Goal: Information Seeking & Learning: Learn about a topic

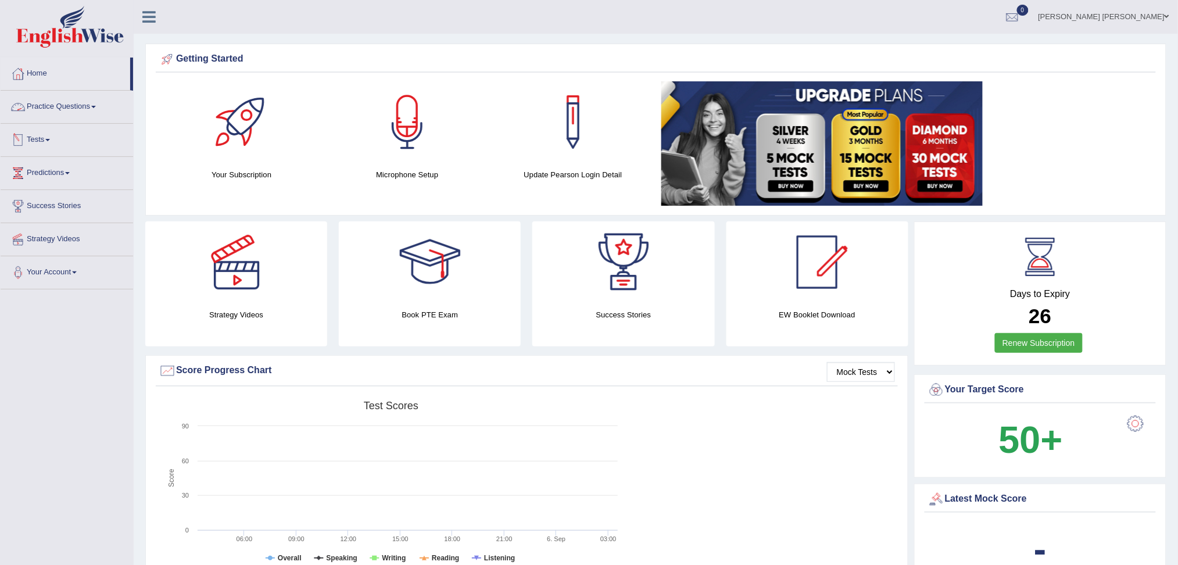
click at [54, 107] on link "Practice Questions" at bounding box center [67, 105] width 133 height 29
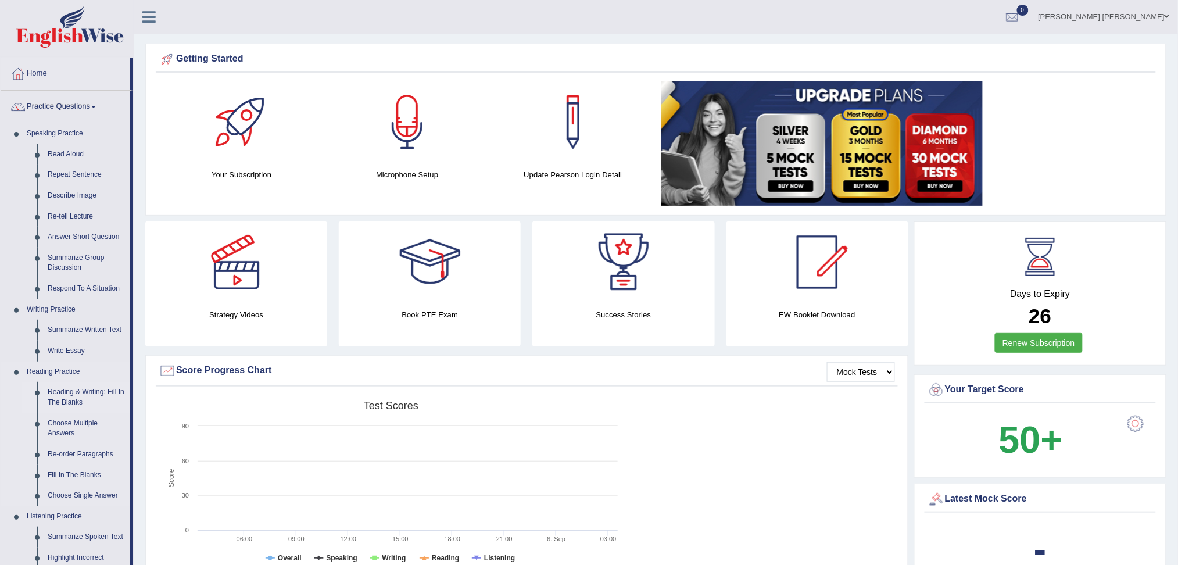
click at [71, 394] on link "Reading & Writing: Fill In The Blanks" at bounding box center [86, 397] width 88 height 31
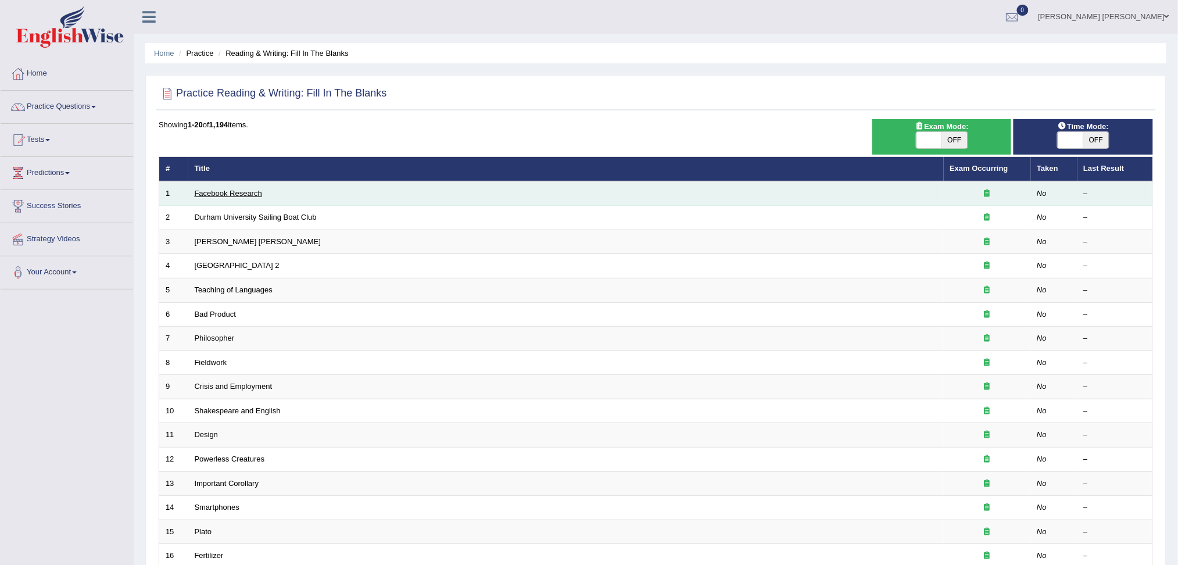
click at [234, 191] on link "Facebook Research" at bounding box center [228, 193] width 67 height 9
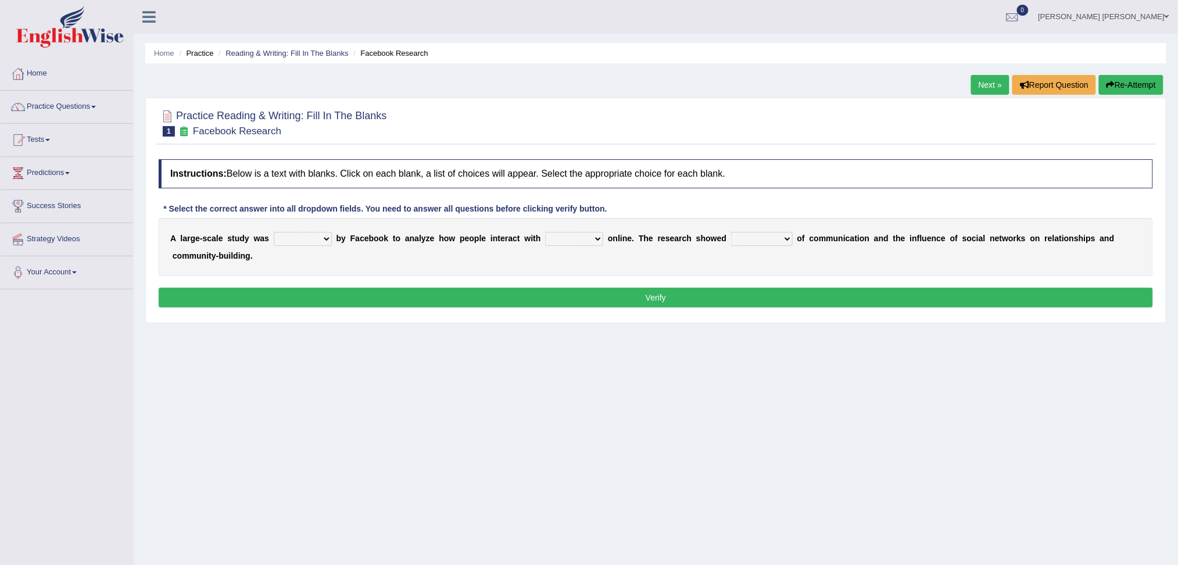
click at [314, 238] on select "surveyed had asked made" at bounding box center [303, 239] width 58 height 14
select select "made"
click at [274, 232] on select "surveyed had asked made" at bounding box center [303, 239] width 58 height 14
click at [567, 244] on select "together all each other another" at bounding box center [574, 239] width 58 height 14
select select "another"
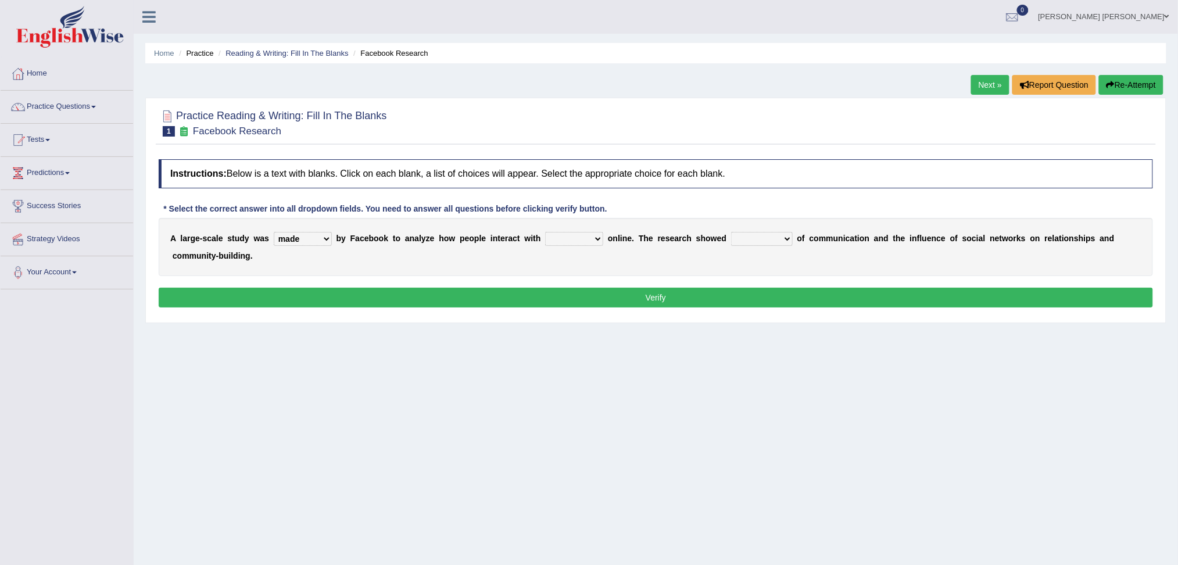
click at [545, 232] on select "together all each other another" at bounding box center [574, 239] width 58 height 14
click at [780, 242] on select "advantages standards fellowships patterns" at bounding box center [762, 239] width 62 height 14
select select "advantages"
click at [732, 232] on select "advantages standards fellowships patterns" at bounding box center [762, 239] width 62 height 14
click at [788, 309] on div "Instructions: Below is a text with blanks. Click on each blank, a list of choic…" at bounding box center [656, 234] width 1000 height 163
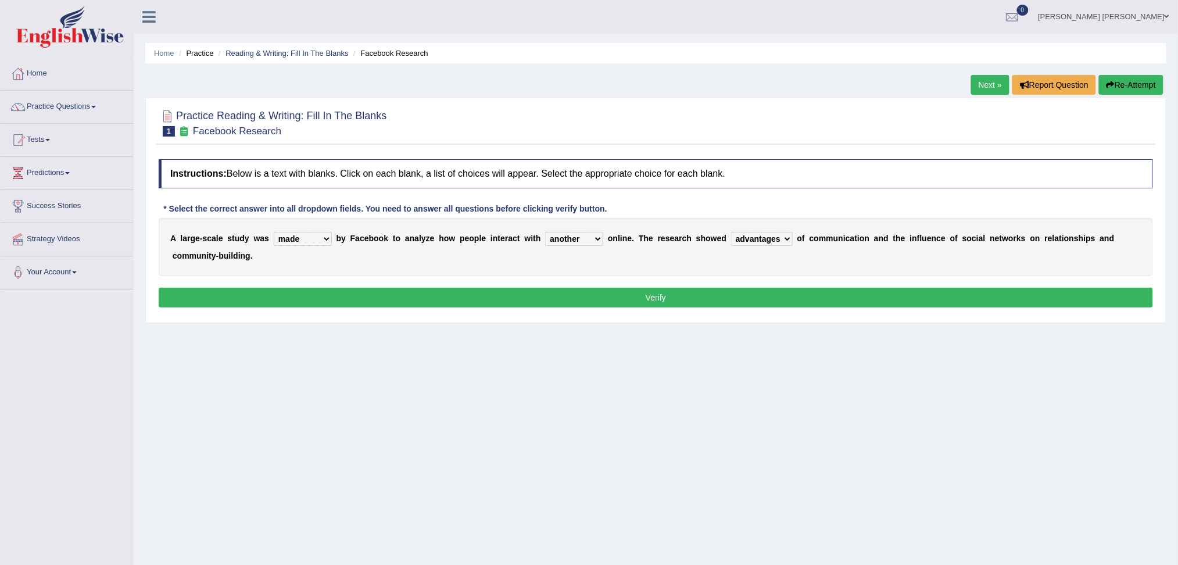
click at [789, 302] on button "Verify" at bounding box center [656, 298] width 995 height 20
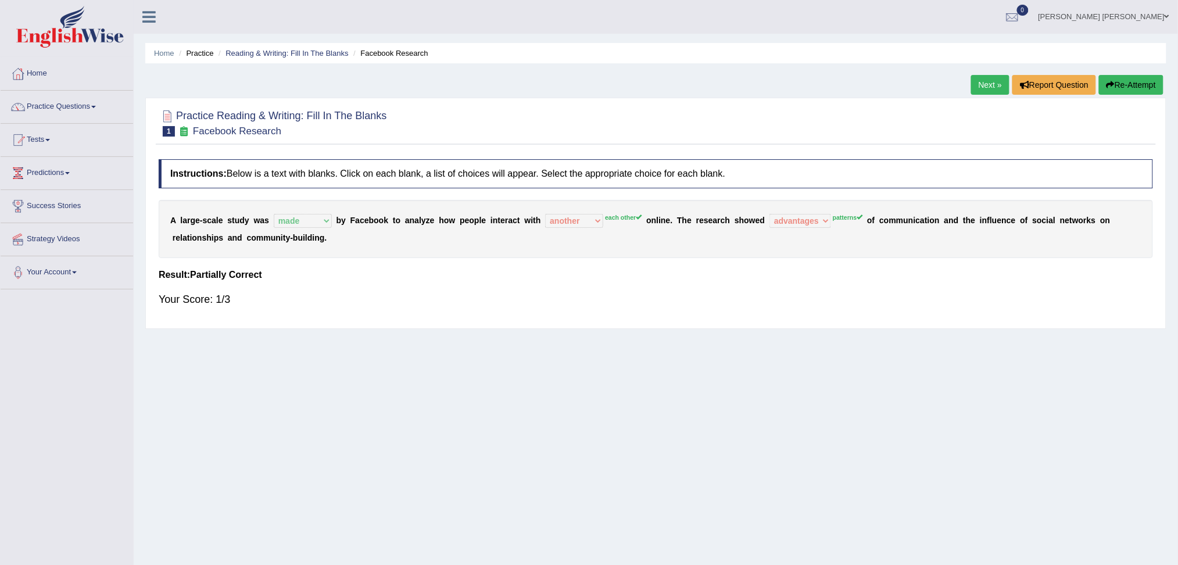
click at [1000, 84] on link "Next »" at bounding box center [990, 85] width 38 height 20
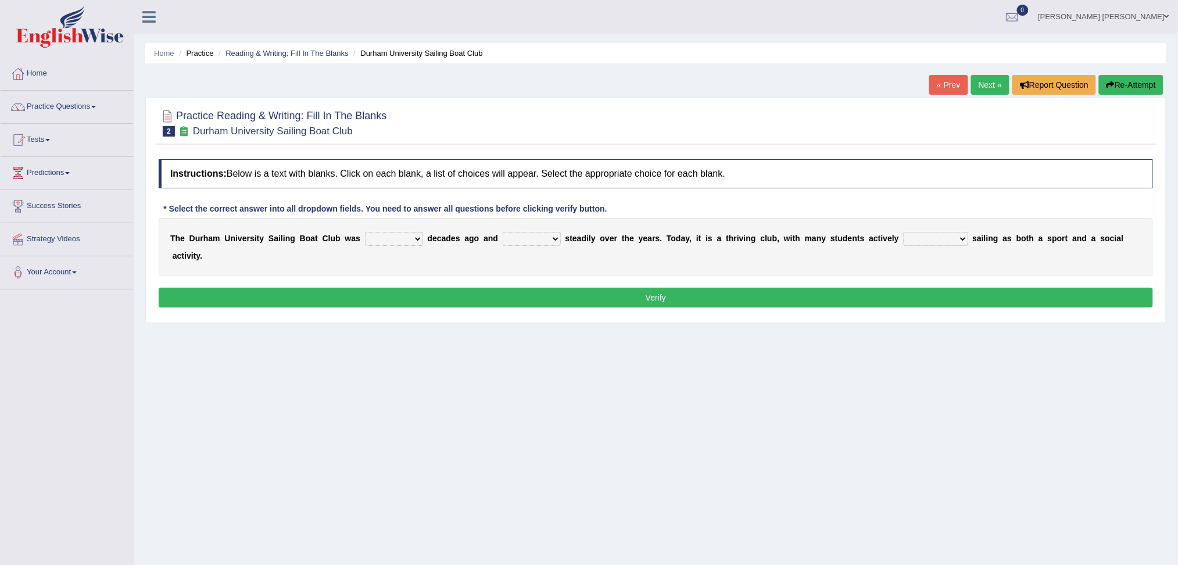
click at [404, 242] on select "found fund founded find" at bounding box center [394, 239] width 58 height 14
select select "founded"
click at [365, 232] on select "found fund founded find" at bounding box center [394, 239] width 58 height 14
click at [523, 235] on select "grow growing has grown grown" at bounding box center [532, 239] width 58 height 14
select select "has grown"
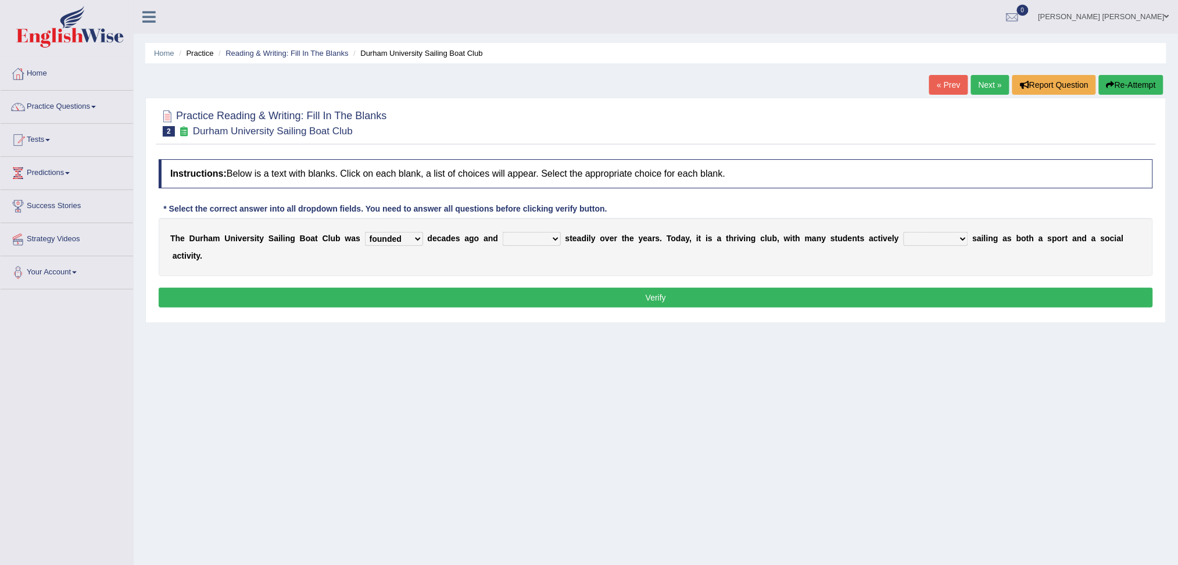
click at [503, 232] on select "grow growing has grown grown" at bounding box center [532, 239] width 58 height 14
click at [944, 232] on select "enjoy enjoyed are enjoying enjoying" at bounding box center [936, 239] width 65 height 14
select select "enjoy"
click at [904, 232] on select "enjoy enjoyed are enjoying enjoying" at bounding box center [936, 239] width 65 height 14
click at [954, 288] on button "Verify" at bounding box center [656, 298] width 995 height 20
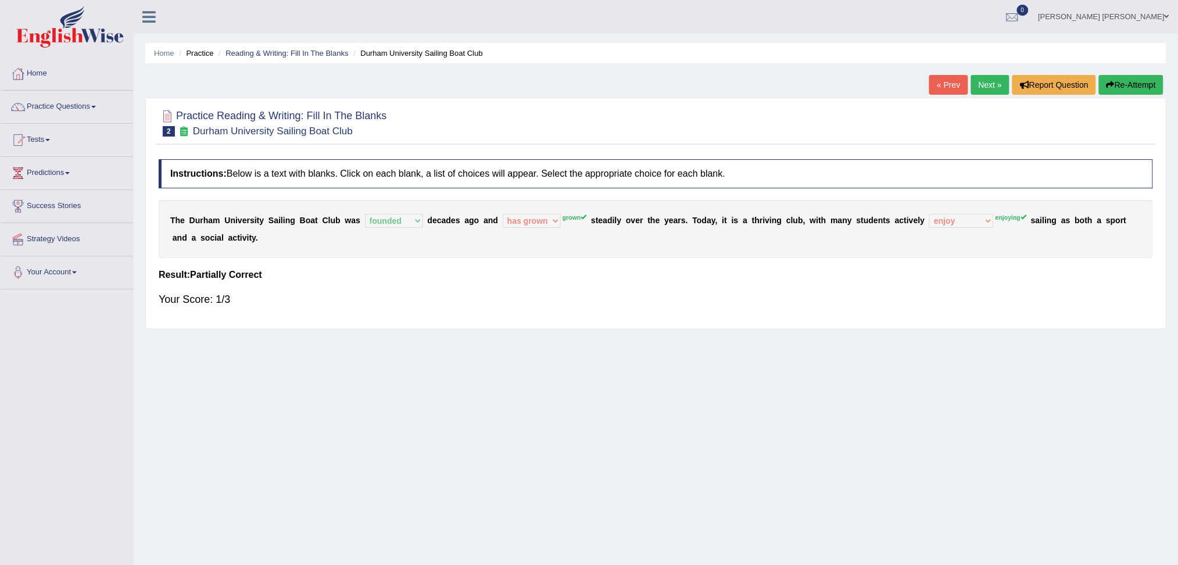
click at [999, 85] on link "Next »" at bounding box center [990, 85] width 38 height 20
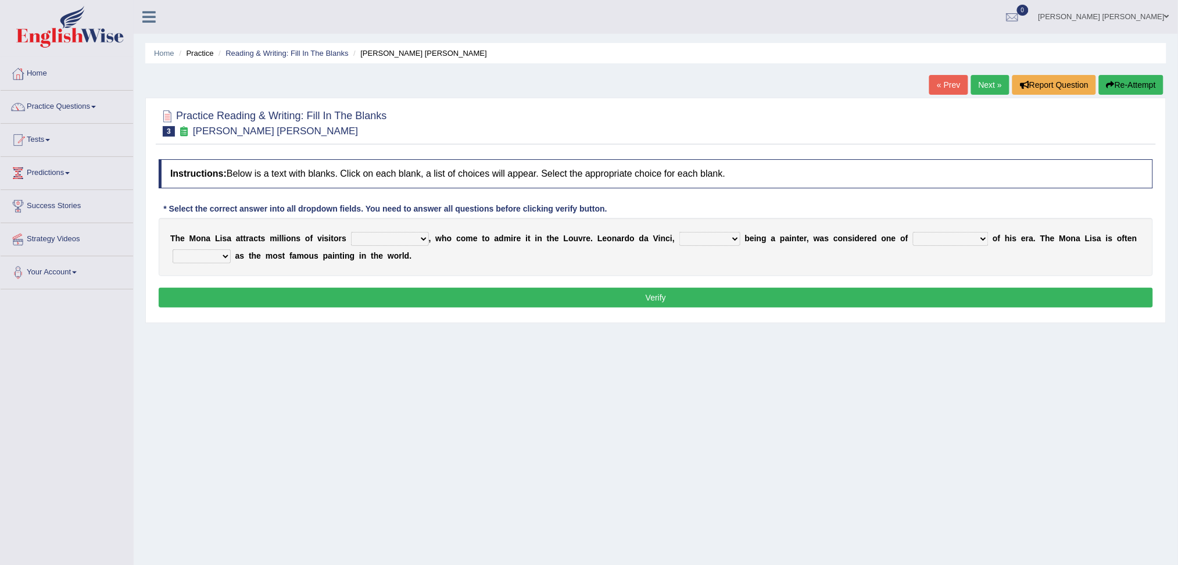
click at [410, 238] on select "around the year the all year all year round per year" at bounding box center [390, 239] width 78 height 14
select select "around the year"
click at [351, 232] on select "around the year the all year all year round per year" at bounding box center [390, 239] width 78 height 14
click at [711, 238] on select "rather than as much as as well as as long as" at bounding box center [710, 239] width 61 height 14
select select "as well as"
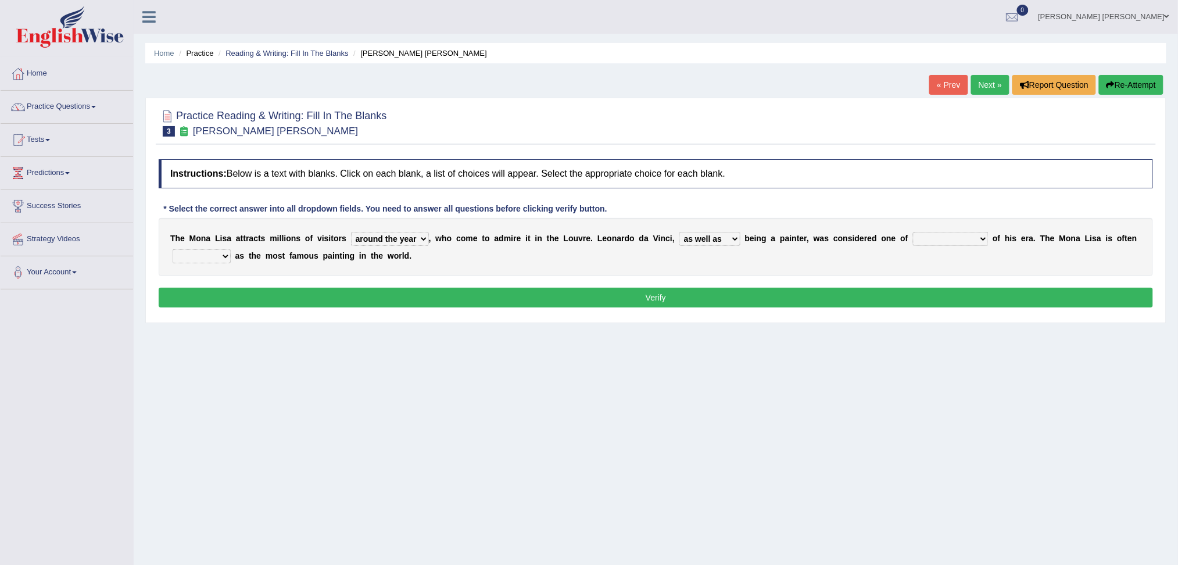
click at [680, 232] on select "rather than as much as as well as as long as" at bounding box center [710, 239] width 61 height 14
click at [978, 234] on select "better artists artist the better artist the best artists" at bounding box center [951, 239] width 76 height 14
select select "the best artists"
click at [915, 232] on select "better artists artist the better artist the best artists" at bounding box center [951, 239] width 76 height 14
click at [193, 262] on select "classified suggested predicted described" at bounding box center [202, 256] width 58 height 14
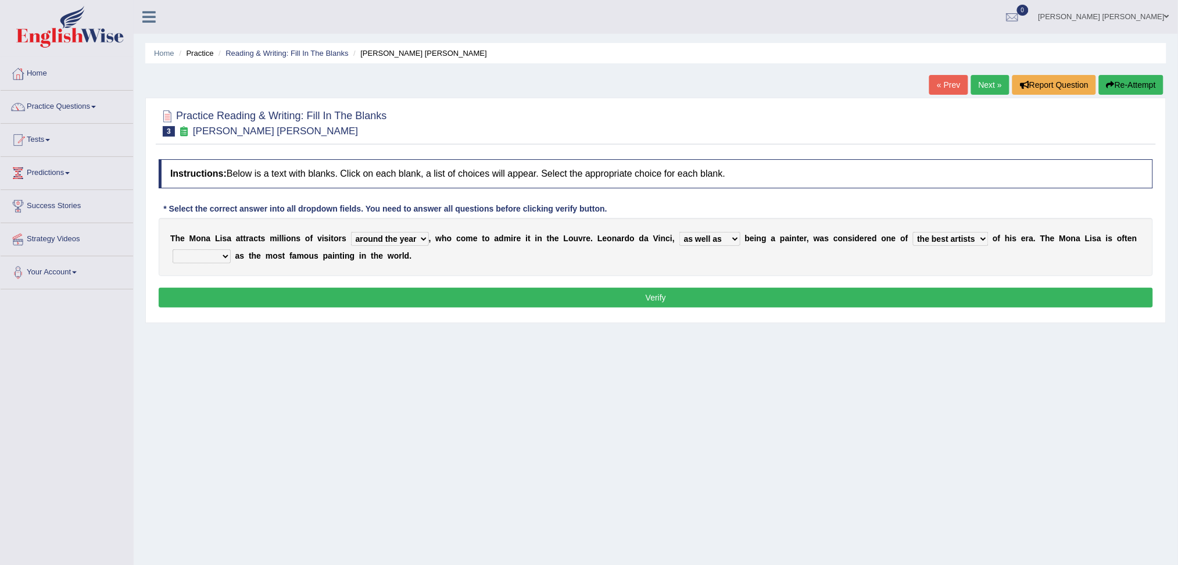
select select "described"
click at [173, 249] on select "classified suggested predicted described" at bounding box center [202, 256] width 58 height 14
click at [291, 291] on button "Verify" at bounding box center [656, 298] width 995 height 20
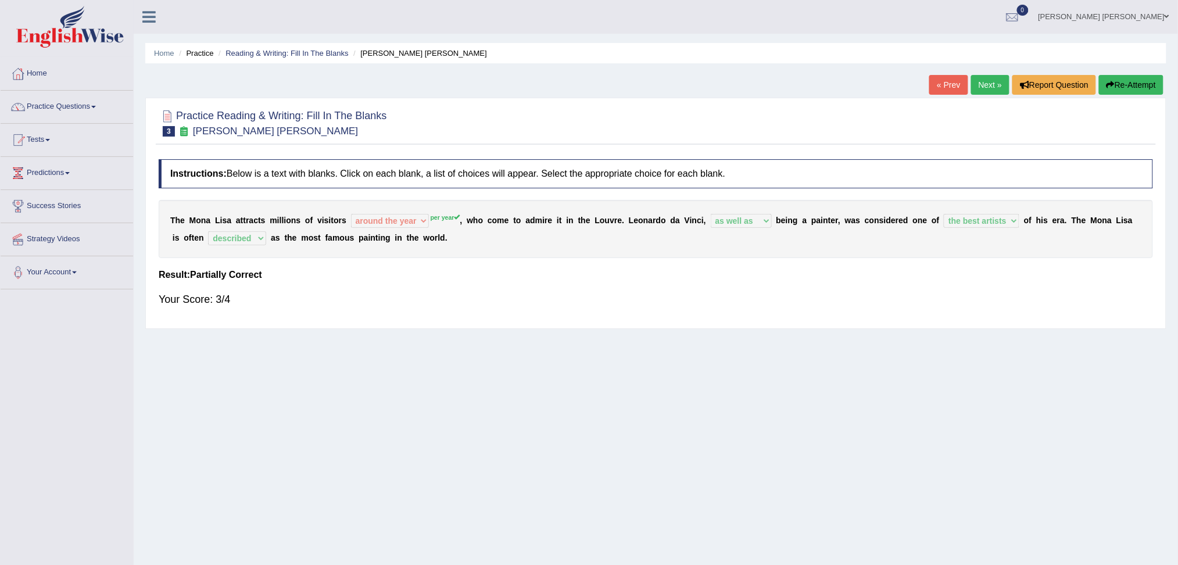
click at [971, 81] on link "Next »" at bounding box center [990, 85] width 38 height 20
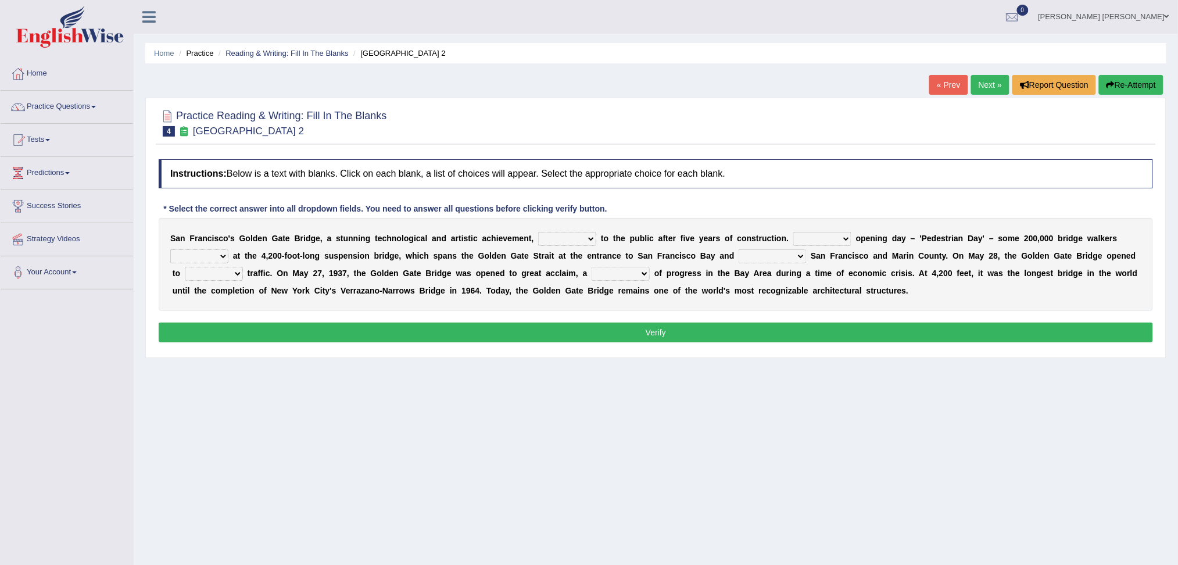
click at [571, 238] on select "opens closes appears equals" at bounding box center [567, 239] width 58 height 14
select select "opens"
click at [538, 232] on select "opens closes appears equals" at bounding box center [567, 239] width 58 height 14
click at [834, 237] on select "On During Since When" at bounding box center [822, 239] width 58 height 14
select select "During"
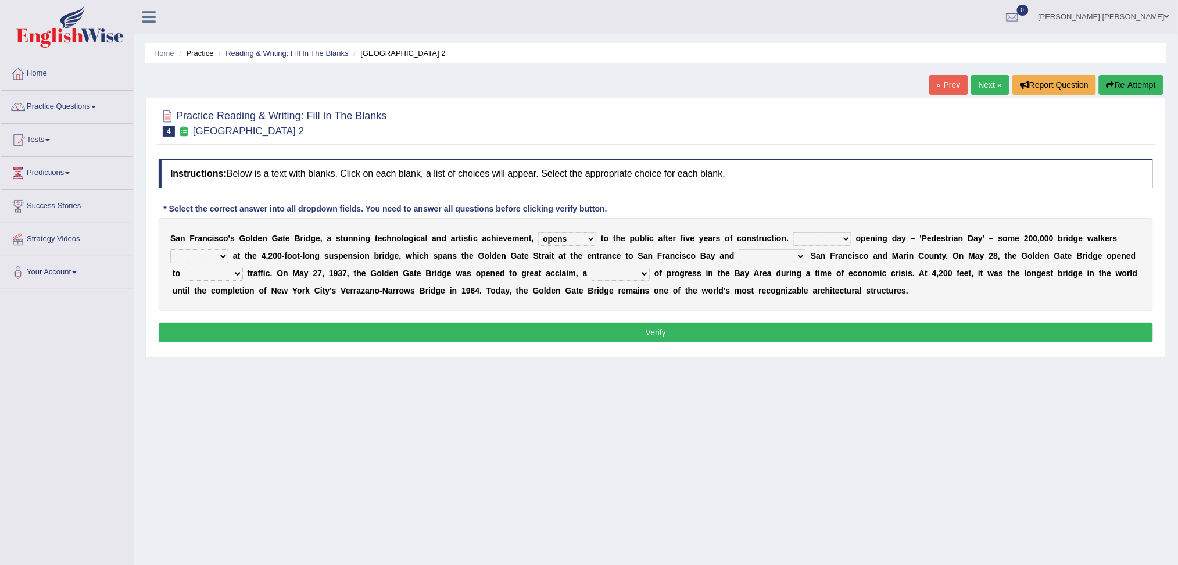
click at [793, 232] on select "On During Since When" at bounding box center [822, 239] width 58 height 14
click at [209, 250] on select "stationed looked marveled laughed" at bounding box center [199, 256] width 58 height 14
select select "looked"
click at [170, 249] on select "stationed looked marveled laughed" at bounding box center [199, 256] width 58 height 14
click at [753, 259] on select "separates connects channels differentiates" at bounding box center [772, 256] width 67 height 14
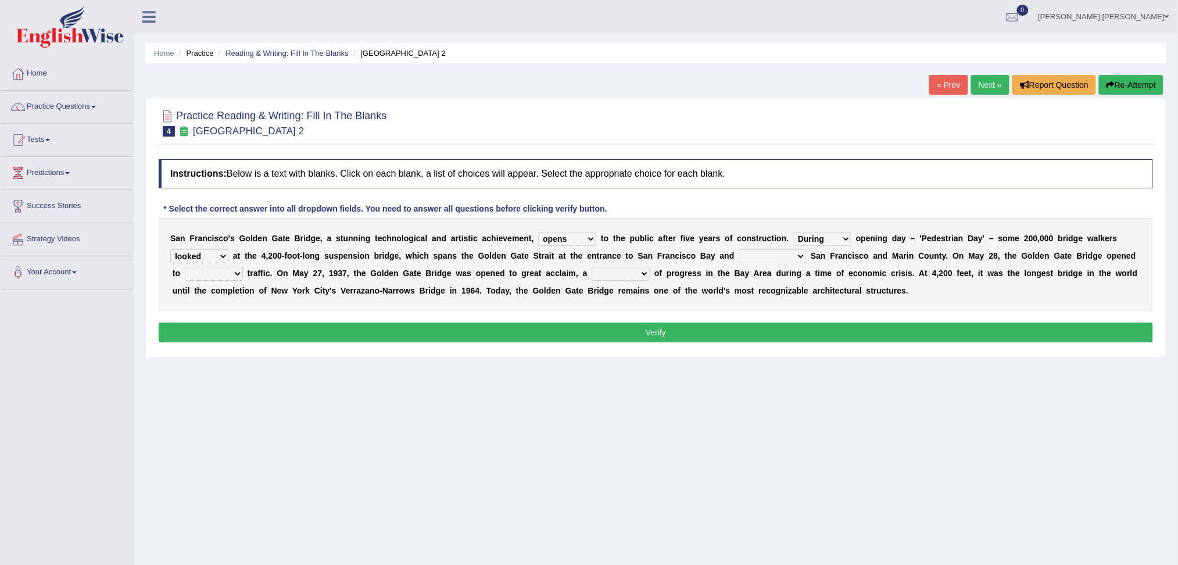
select select "connects"
click at [739, 249] on select "separates connects channels differentiates" at bounding box center [772, 256] width 67 height 14
click at [224, 273] on select "aquatic vehicular airborne watertight" at bounding box center [214, 274] width 58 height 14
select select "vehicular"
click at [185, 267] on select "aquatic vehicular airborne watertight" at bounding box center [214, 274] width 58 height 14
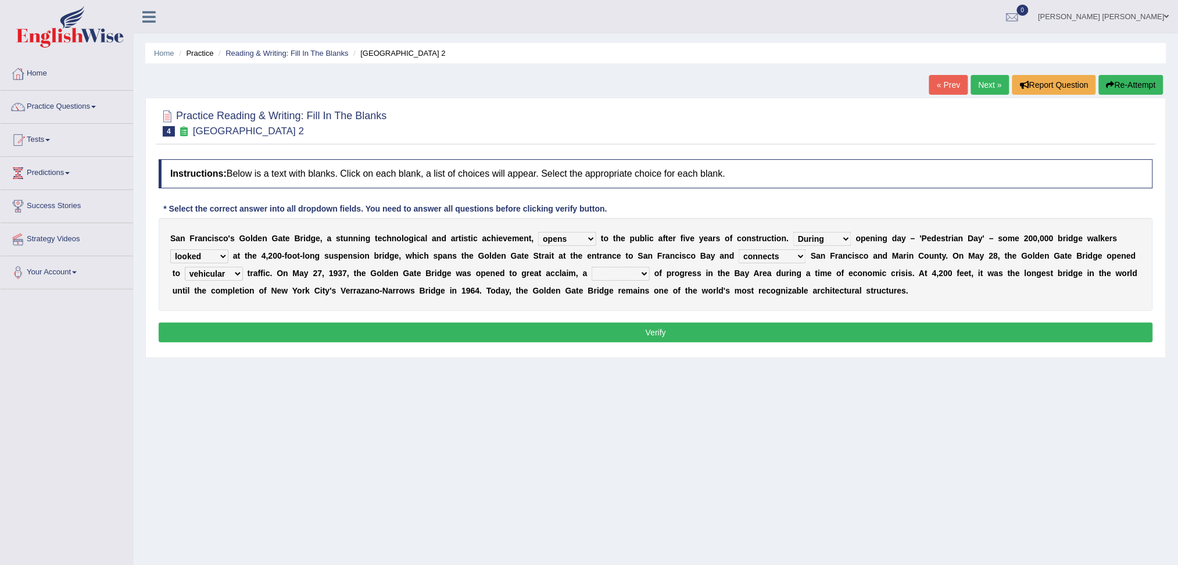
click at [597, 272] on select "denial symbol technique yield" at bounding box center [621, 274] width 58 height 14
select select "symbol"
click at [592, 267] on select "denial symbol technique yield" at bounding box center [621, 274] width 58 height 14
click at [635, 333] on button "Verify" at bounding box center [656, 333] width 995 height 20
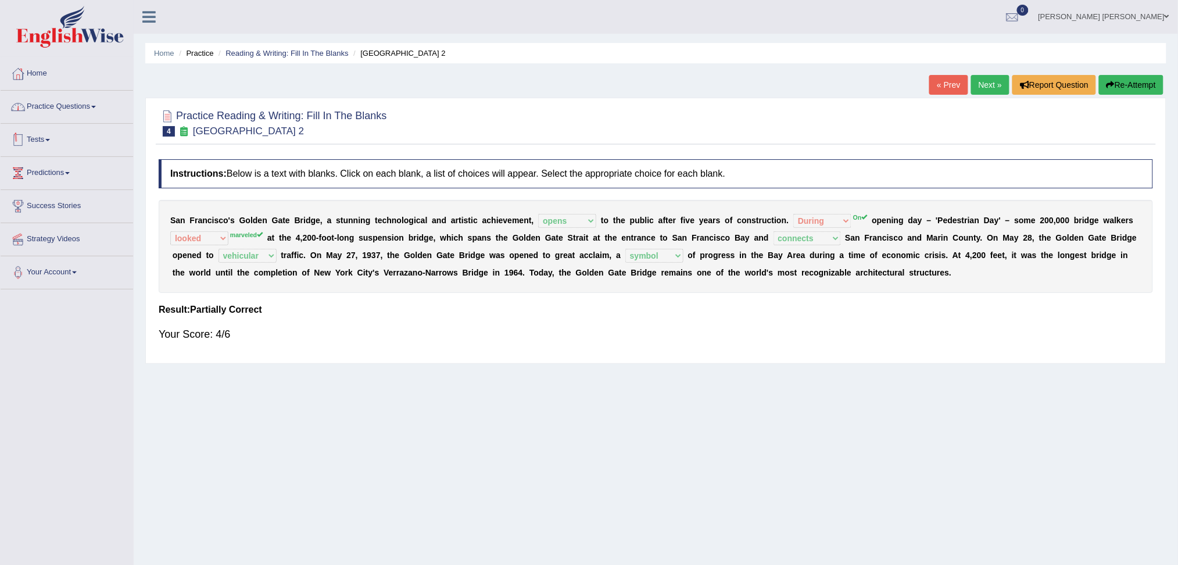
click at [62, 105] on link "Practice Questions" at bounding box center [67, 105] width 133 height 29
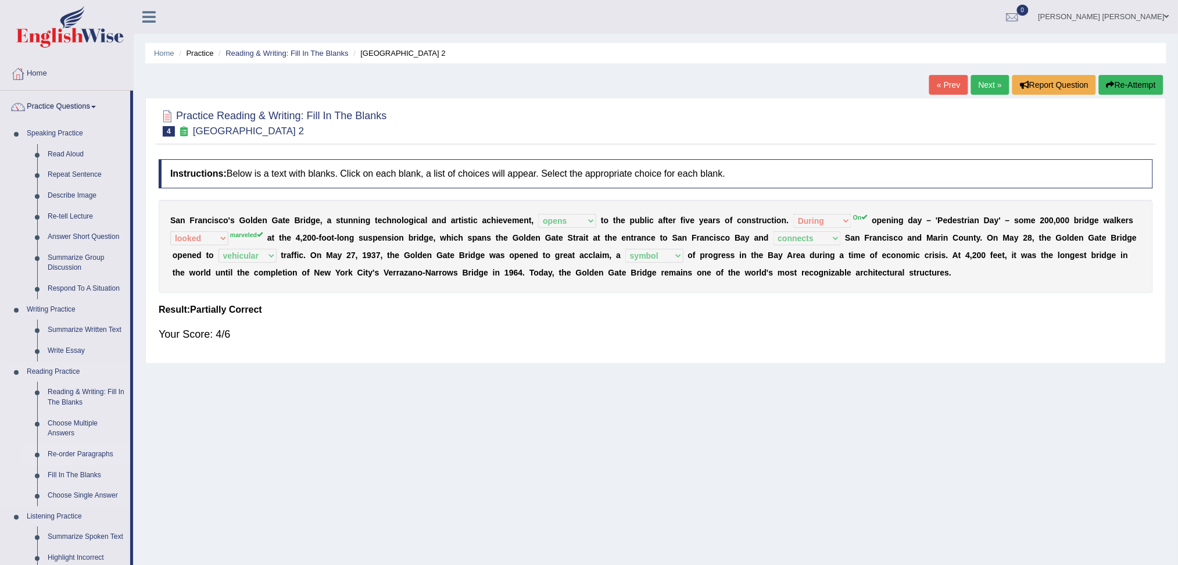
click at [91, 450] on link "Re-order Paragraphs" at bounding box center [86, 454] width 88 height 21
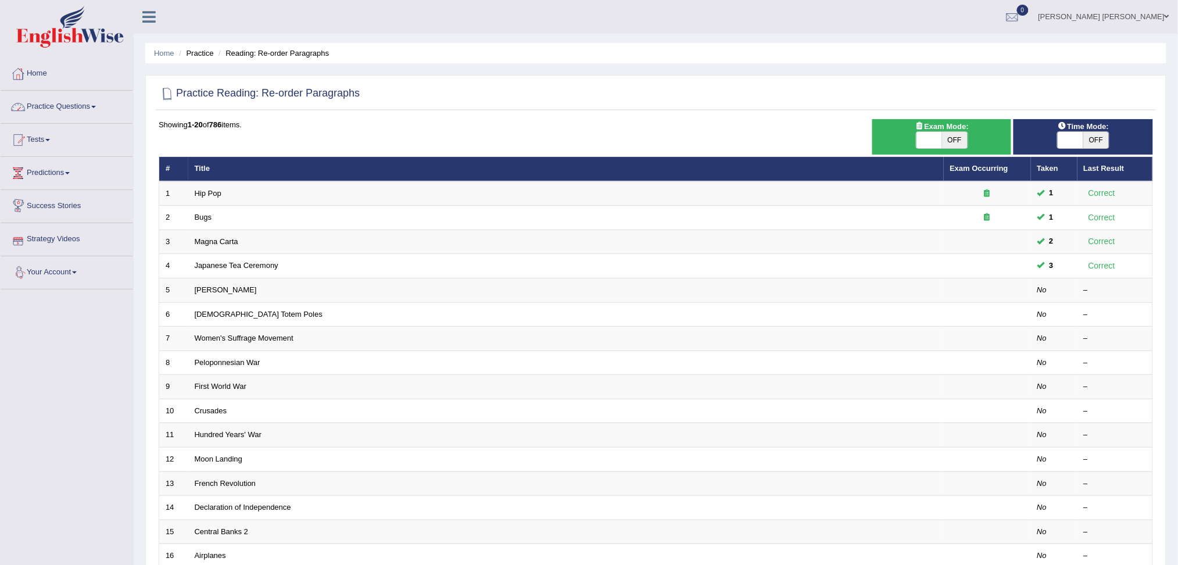
click at [64, 108] on link "Practice Questions" at bounding box center [67, 105] width 133 height 29
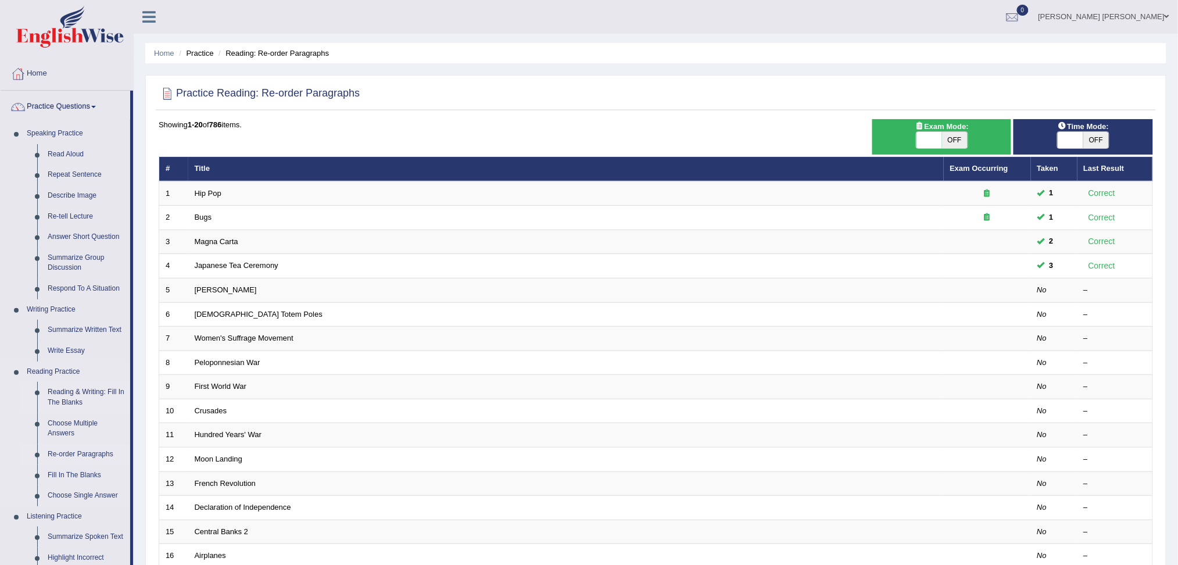
click at [94, 398] on link "Reading & Writing: Fill In The Blanks" at bounding box center [86, 397] width 88 height 31
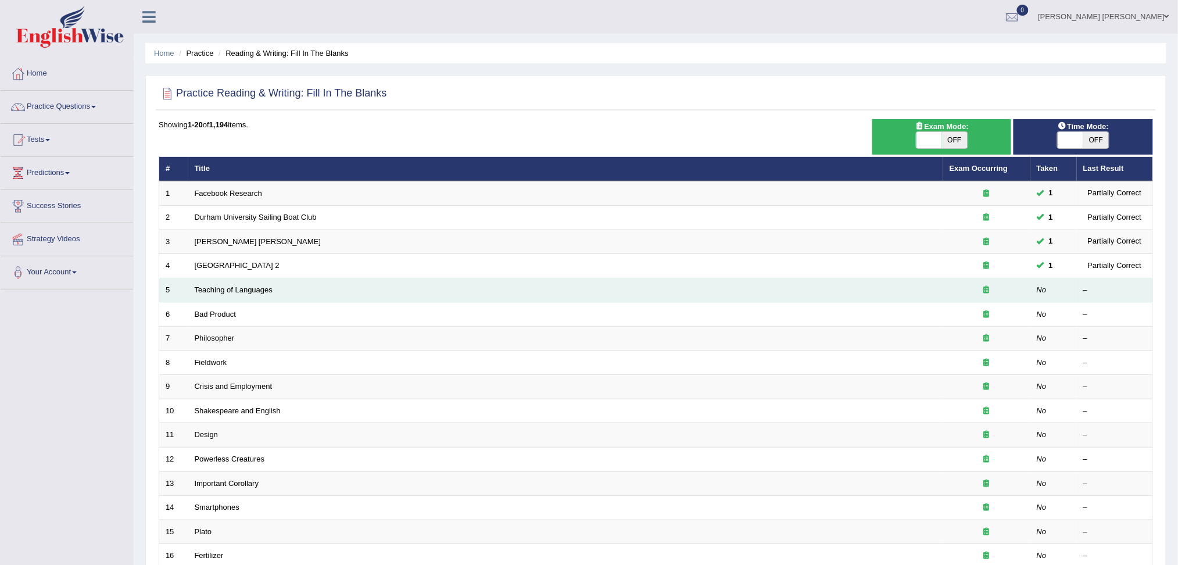
click at [233, 282] on td "Teaching of Languages" at bounding box center [565, 290] width 755 height 24
click at [233, 285] on link "Teaching of Languages" at bounding box center [234, 289] width 78 height 9
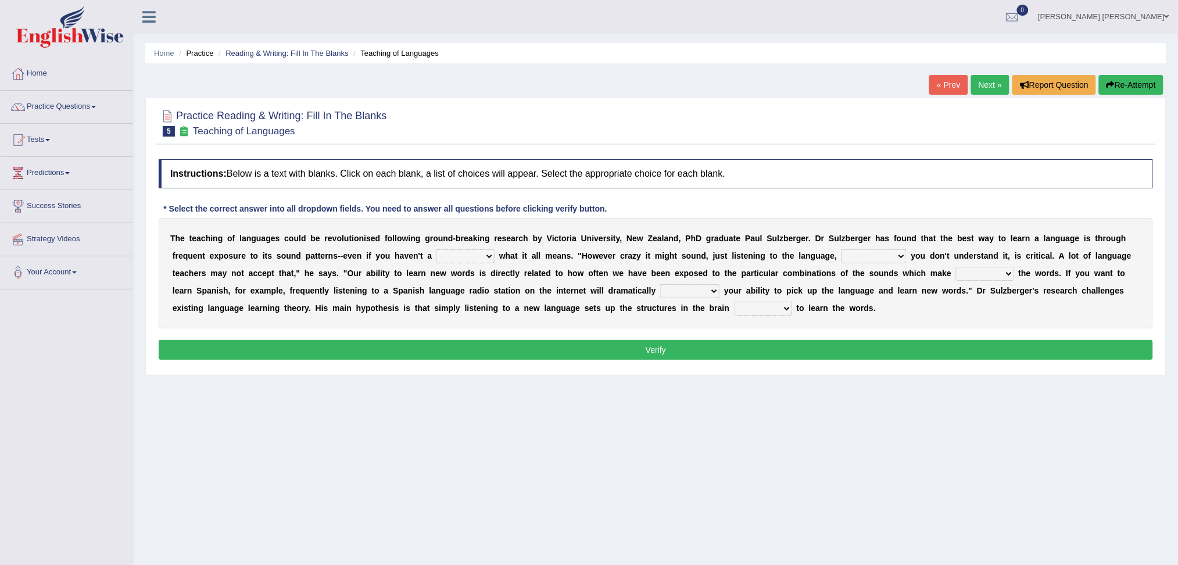
click at [465, 256] on select "dew claw clue due" at bounding box center [466, 256] width 58 height 14
select select "clue"
click at [437, 249] on select "dew claw clue due" at bounding box center [466, 256] width 58 height 14
click at [850, 256] on select "but also all together even though if so" at bounding box center [874, 256] width 65 height 14
select select "but also"
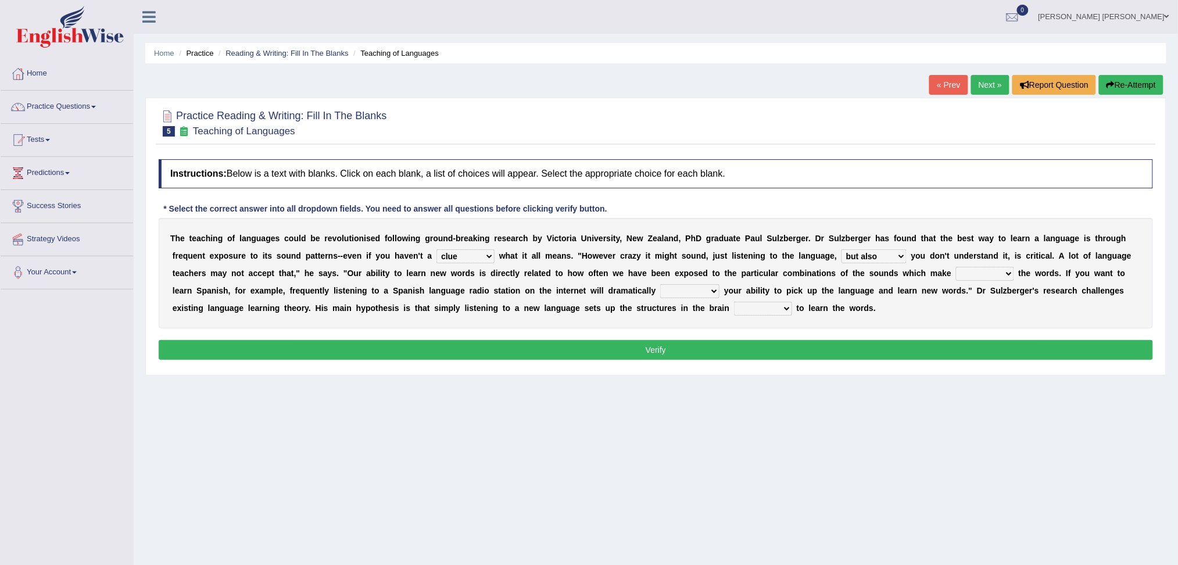
click at [842, 249] on select "but also all together even though if so" at bounding box center [874, 256] width 65 height 14
click at [893, 256] on select "but also all together even though if so" at bounding box center [874, 256] width 65 height 14
click at [842, 249] on select "but also all together even though if so" at bounding box center [874, 256] width 65 height 14
click at [992, 273] on select "down up of on" at bounding box center [985, 274] width 58 height 14
select select "up"
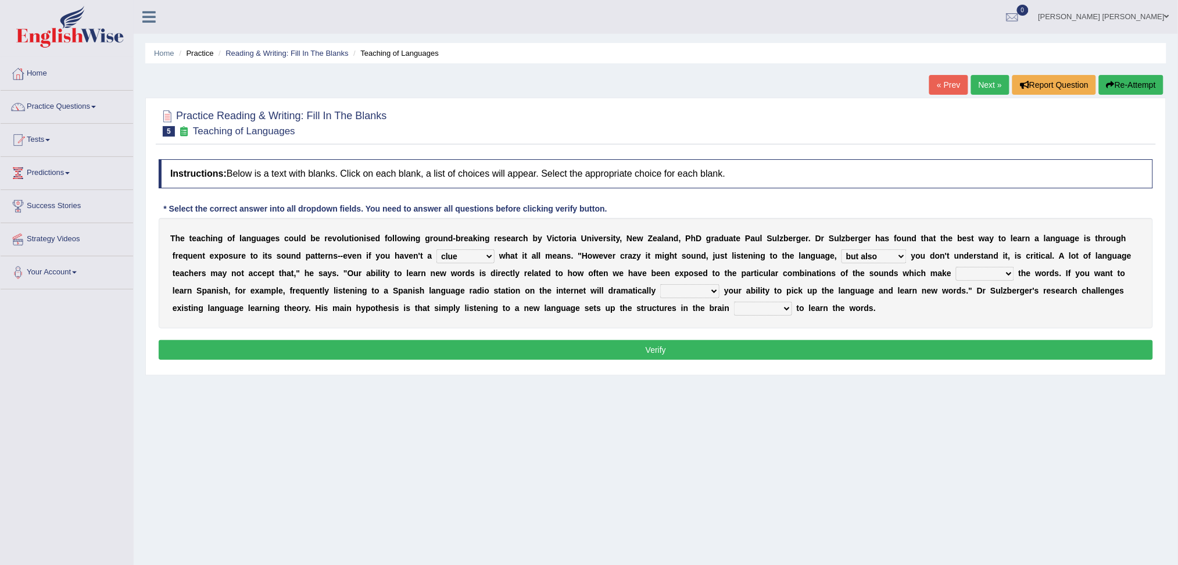
click at [956, 267] on select "down up of on" at bounding box center [985, 274] width 58 height 14
click at [687, 289] on select "evaluate exaggerate describe boost" at bounding box center [689, 291] width 59 height 14
select select "evaluate"
click at [660, 284] on select "evaluate exaggerate describe boost" at bounding box center [689, 291] width 59 height 14
click at [747, 305] on select "requiring required directed to require" at bounding box center [763, 309] width 58 height 14
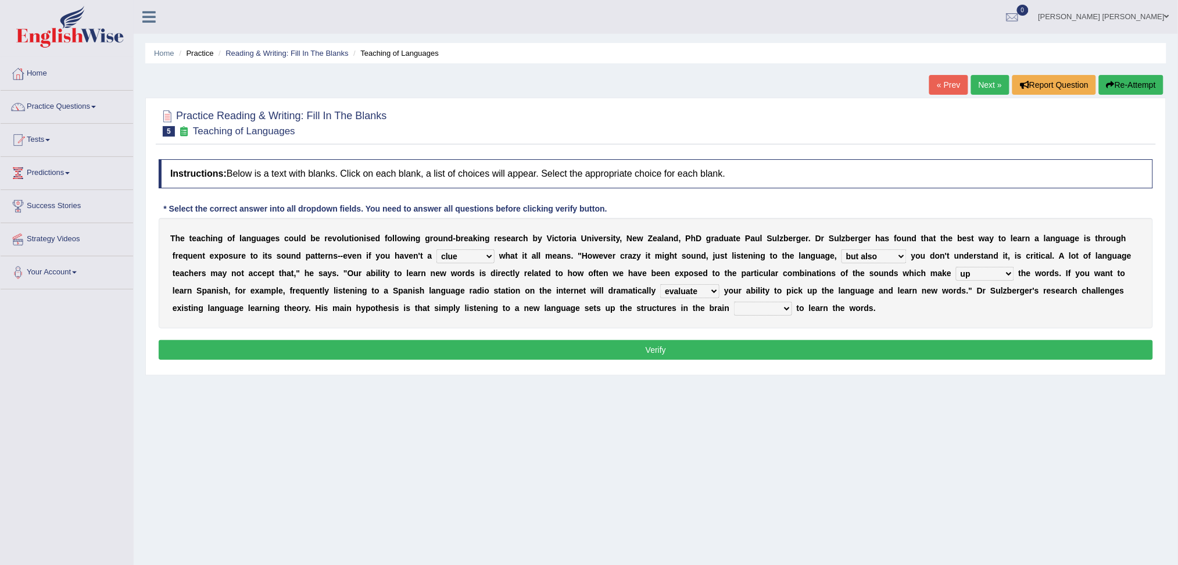
select select "requiring"
click at [734, 302] on select "requiring required directed to require" at bounding box center [763, 309] width 58 height 14
click at [774, 347] on button "Verify" at bounding box center [656, 350] width 995 height 20
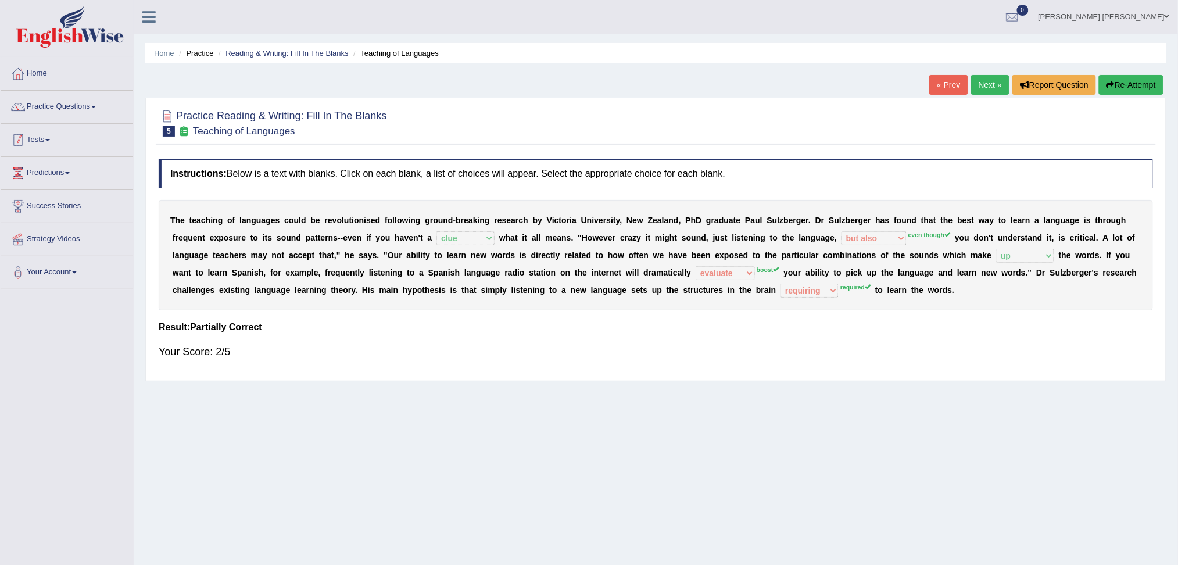
click at [40, 136] on link "Tests" at bounding box center [67, 138] width 133 height 29
click at [63, 166] on link "Take Practice Sectional Test" at bounding box center [76, 166] width 109 height 21
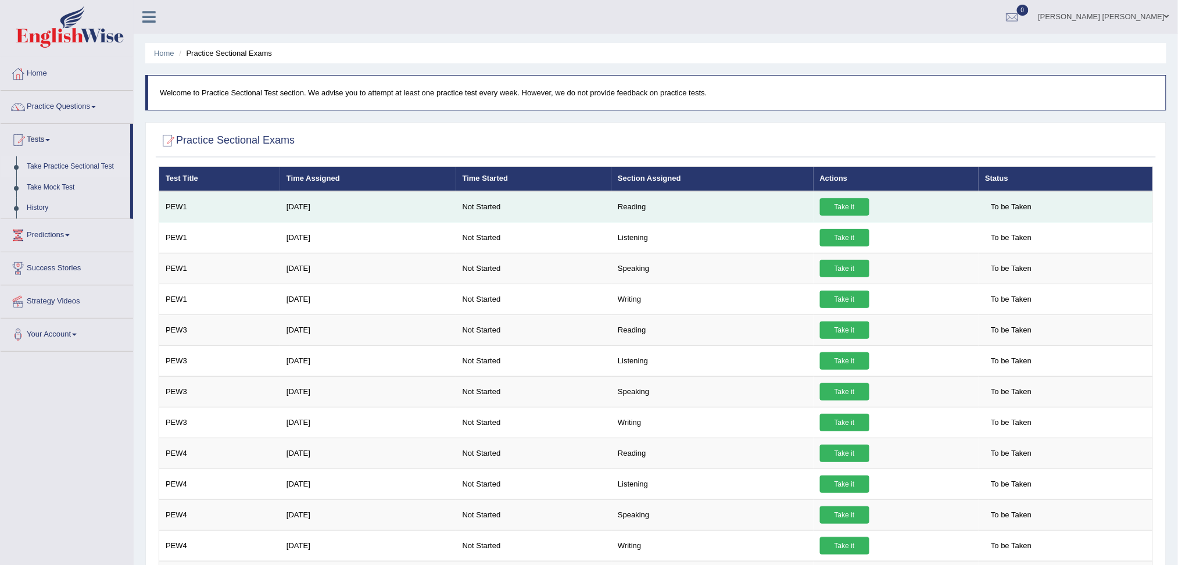
click at [852, 198] on link "Take it" at bounding box center [844, 206] width 49 height 17
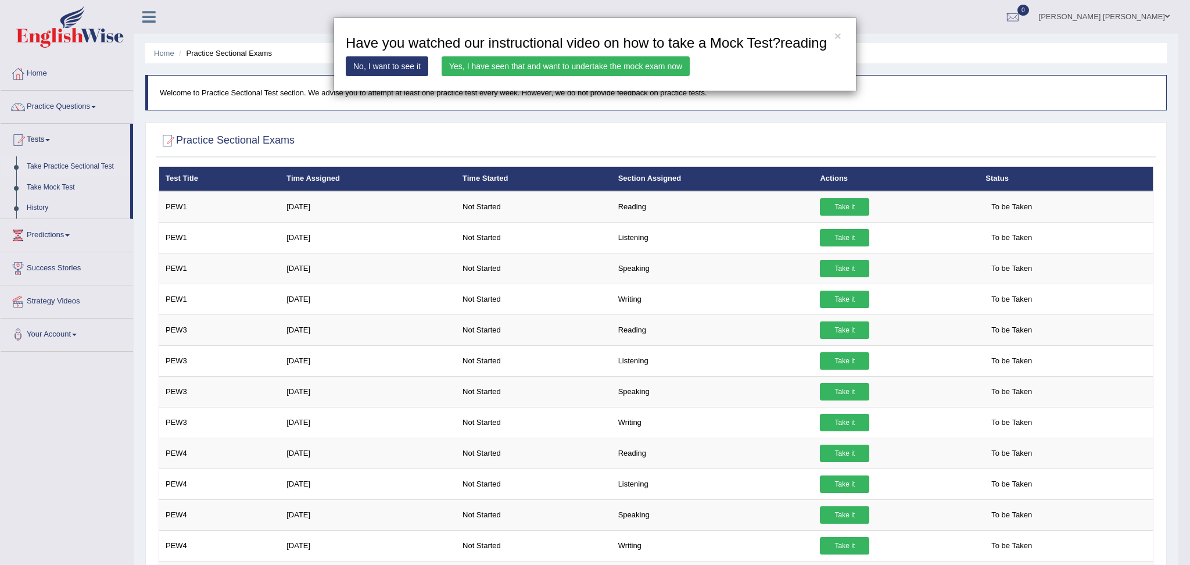
click at [345, 60] on div "× Have you watched our instructional video on how to take a Mock Test?reading N…" at bounding box center [595, 54] width 523 height 74
click at [357, 60] on link "No, I want to see it" at bounding box center [387, 66] width 83 height 20
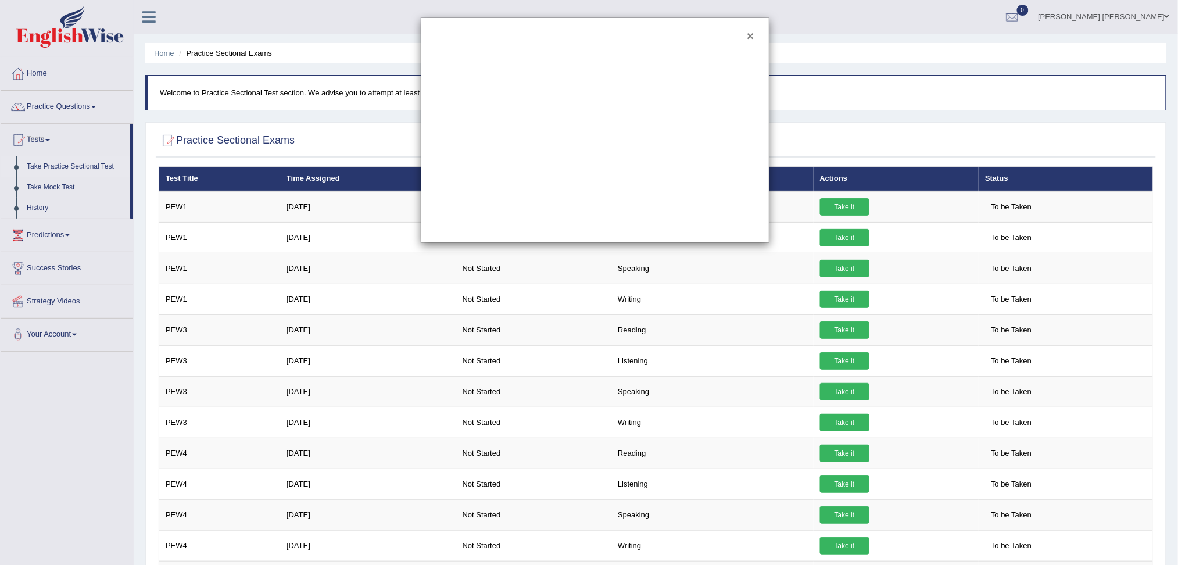
click at [750, 30] on button "×" at bounding box center [750, 36] width 7 height 12
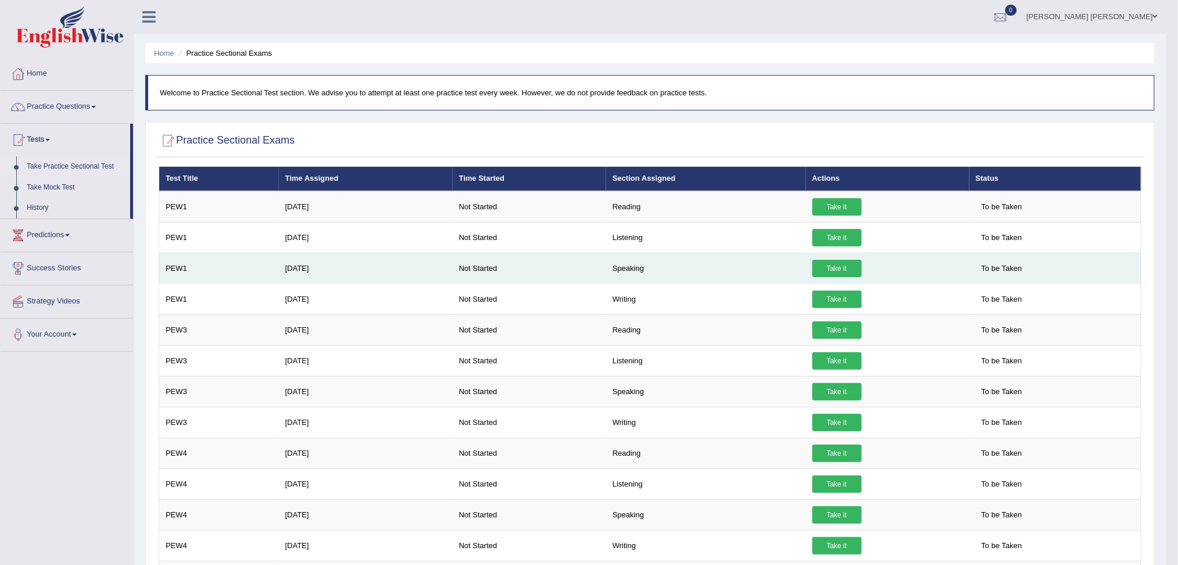
click at [838, 262] on link "Take it" at bounding box center [837, 268] width 49 height 17
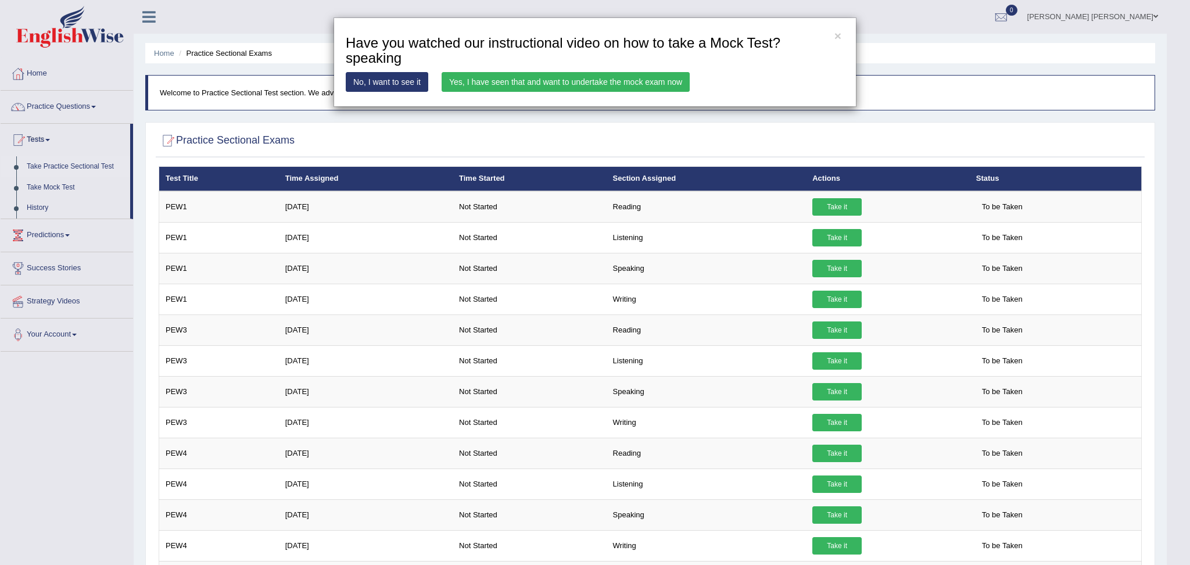
click at [597, 84] on link "Yes, I have seen that and want to undertake the mock exam now" at bounding box center [566, 82] width 248 height 20
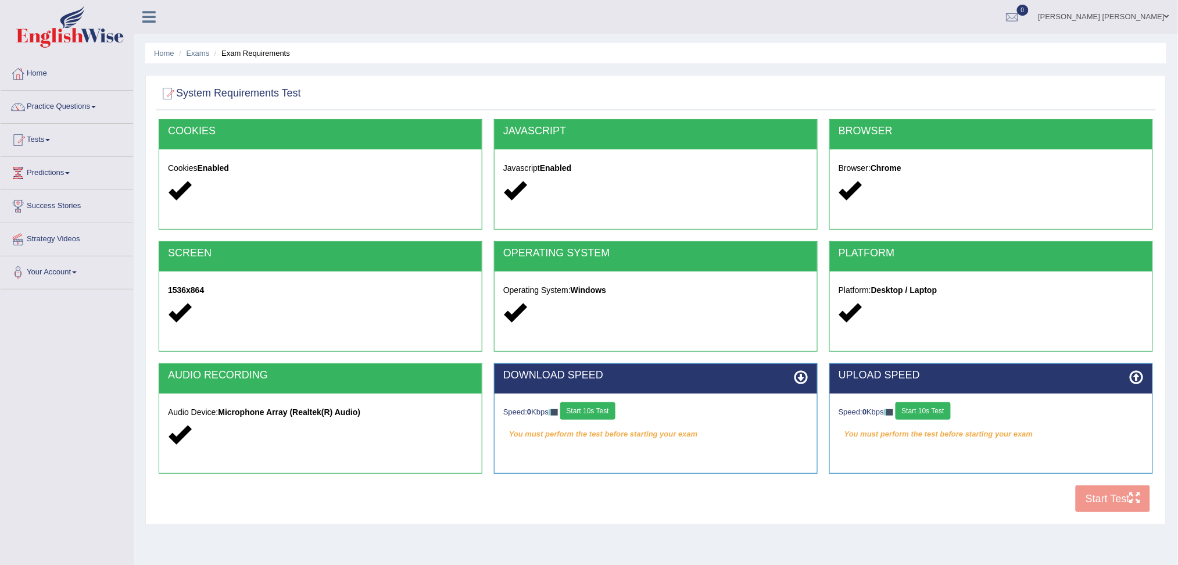
click at [1116, 491] on div "COOKIES Cookies Enabled JAVASCRIPT Javascript Enabled BROWSER Browser: Chrome S…" at bounding box center [656, 318] width 1000 height 399
click at [610, 404] on button "Start 10s Test" at bounding box center [587, 410] width 55 height 17
click at [929, 405] on button "Start 10s Test" at bounding box center [923, 410] width 55 height 17
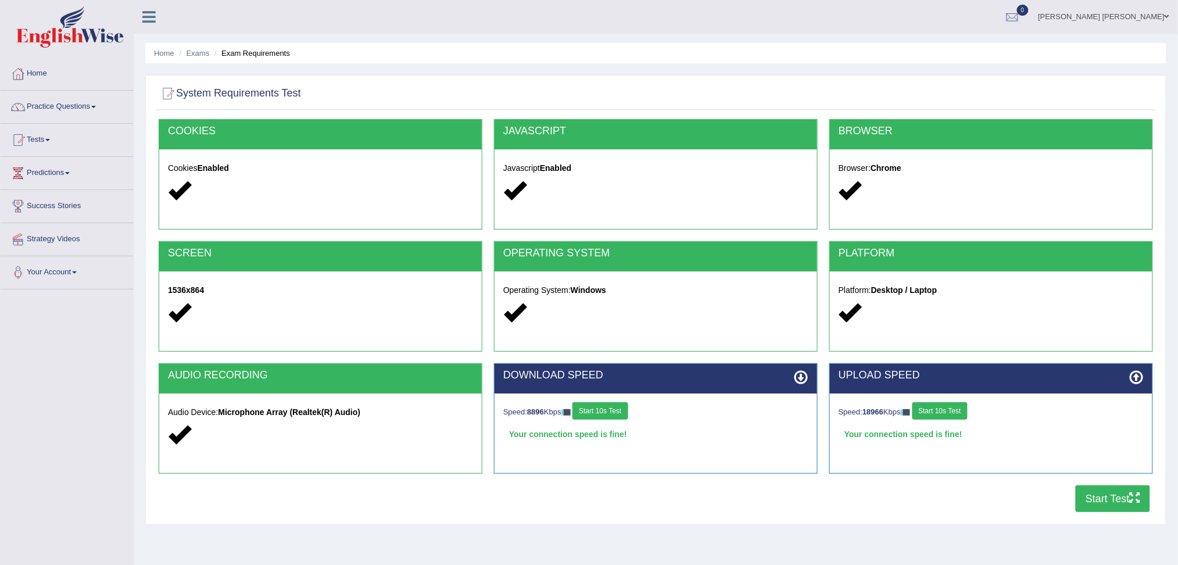
click at [1093, 489] on button "Start Test" at bounding box center [1113, 498] width 74 height 27
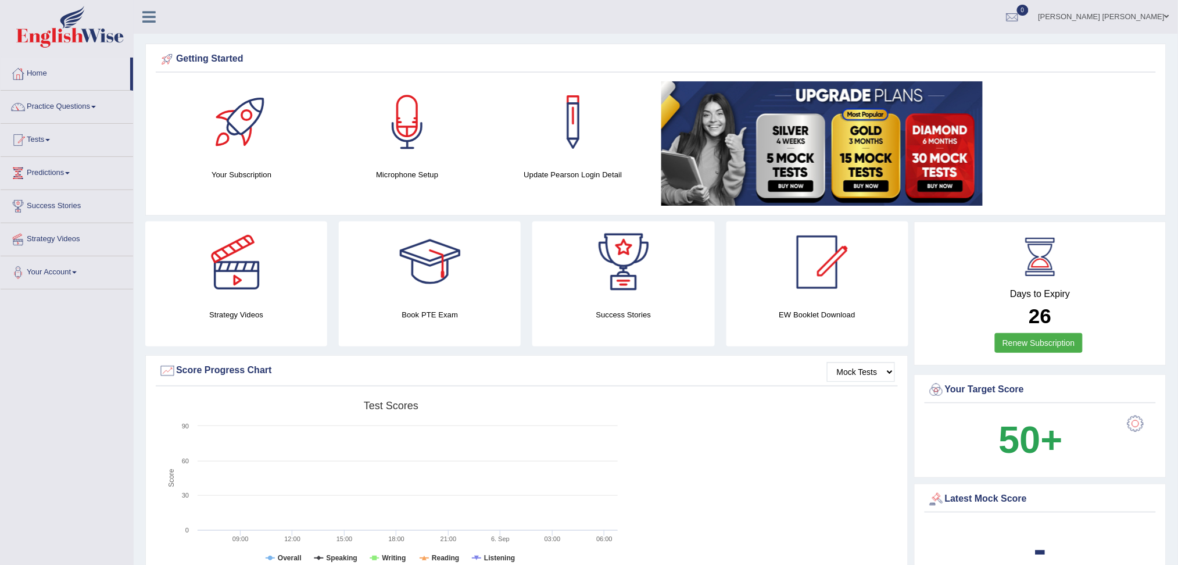
click at [35, 137] on link "Tests" at bounding box center [67, 138] width 133 height 29
click at [114, 162] on link "Take Practice Sectional Test" at bounding box center [76, 166] width 109 height 21
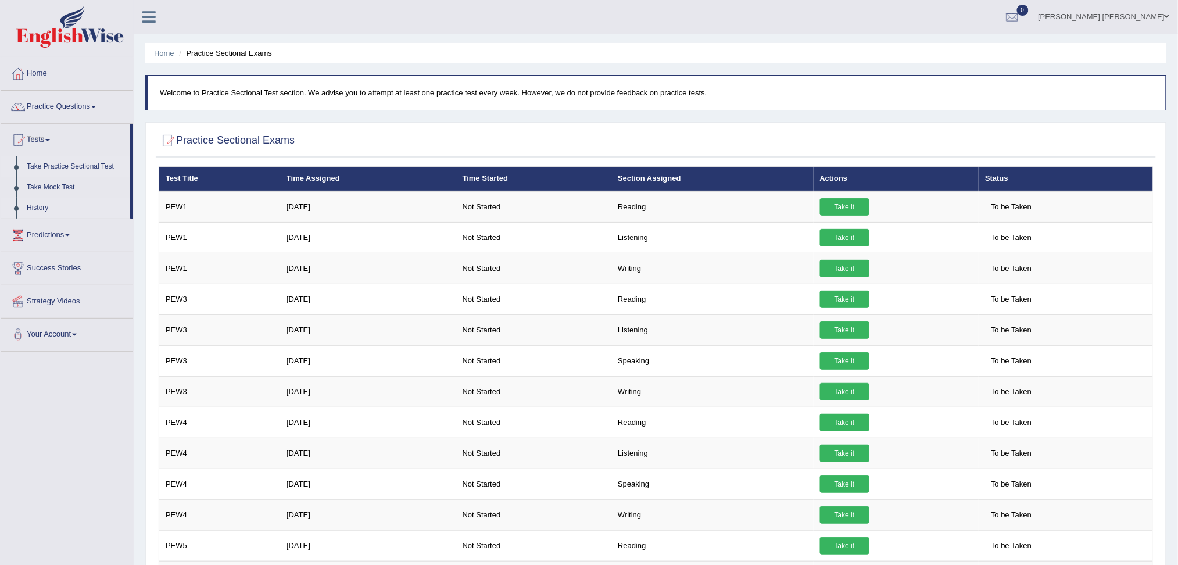
click at [25, 207] on link "History" at bounding box center [76, 208] width 109 height 21
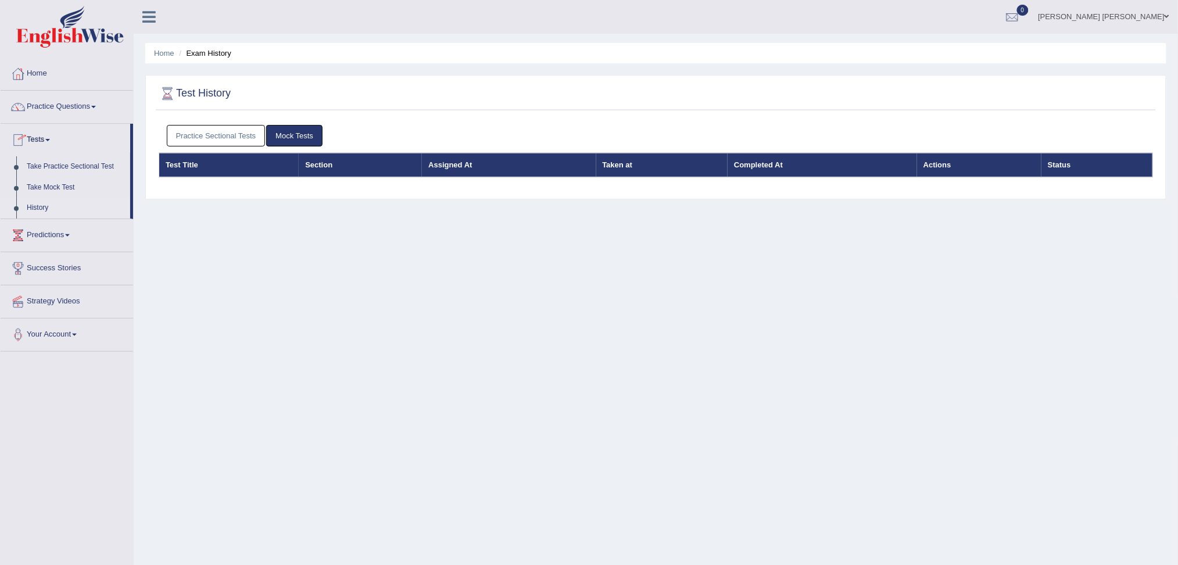
click at [306, 130] on link "Mock Tests" at bounding box center [294, 136] width 56 height 22
click at [223, 133] on link "Practice Sectional Tests" at bounding box center [216, 136] width 99 height 22
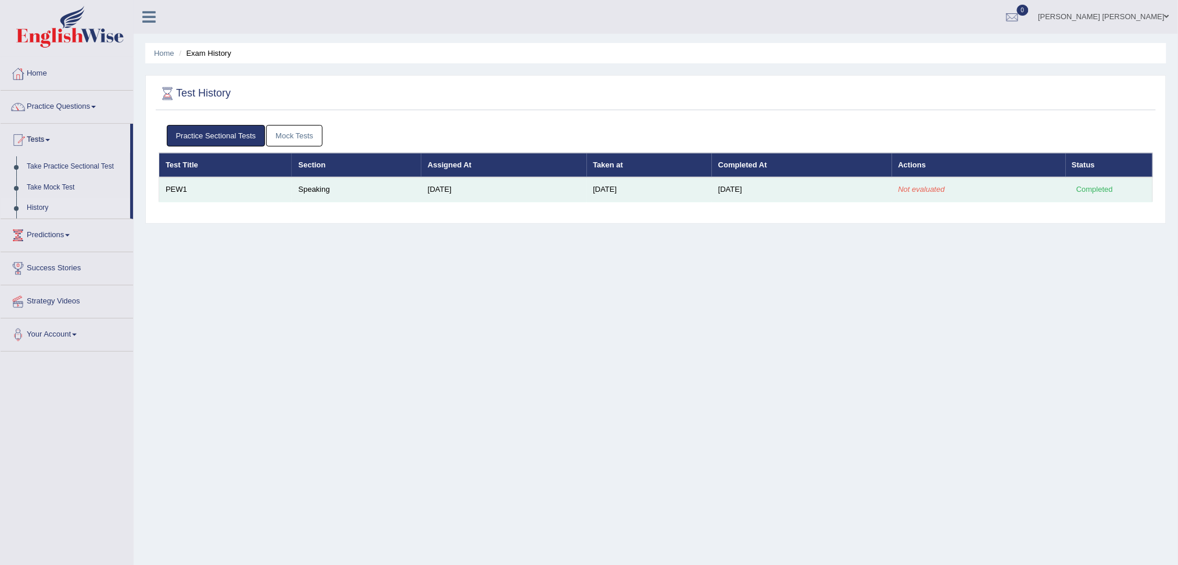
click at [942, 189] on em "Not evaluated" at bounding box center [922, 189] width 47 height 9
click at [1100, 185] on div "Completed" at bounding box center [1094, 190] width 45 height 12
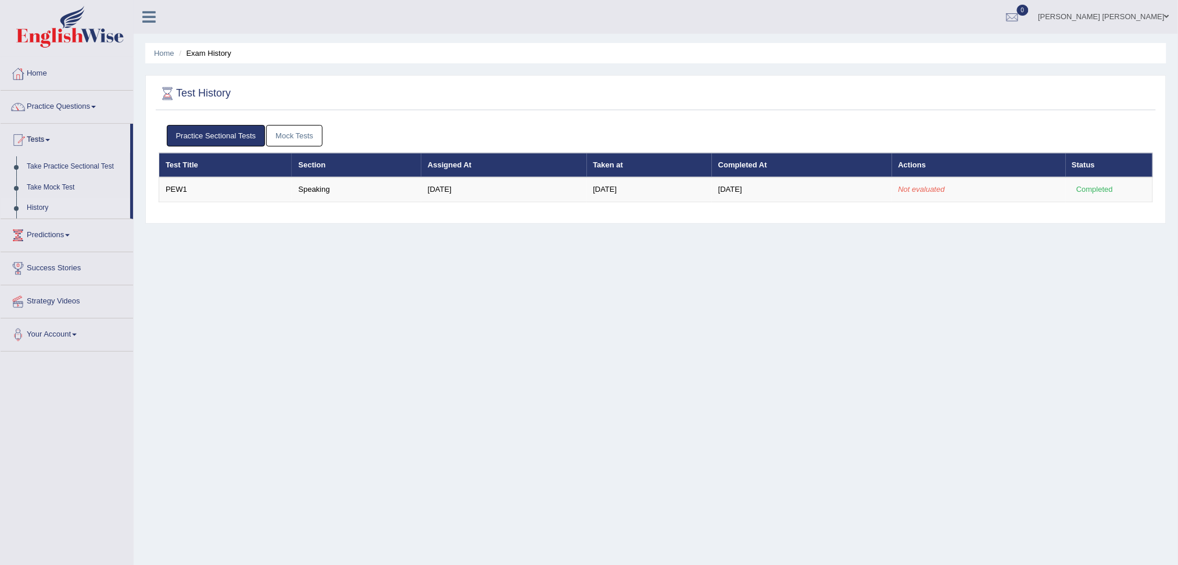
click at [857, 401] on div "Home Exam History Test History Practice Sectional Tests Mock Tests Test Title S…" at bounding box center [656, 290] width 1045 height 581
